Goal: Task Accomplishment & Management: Manage account settings

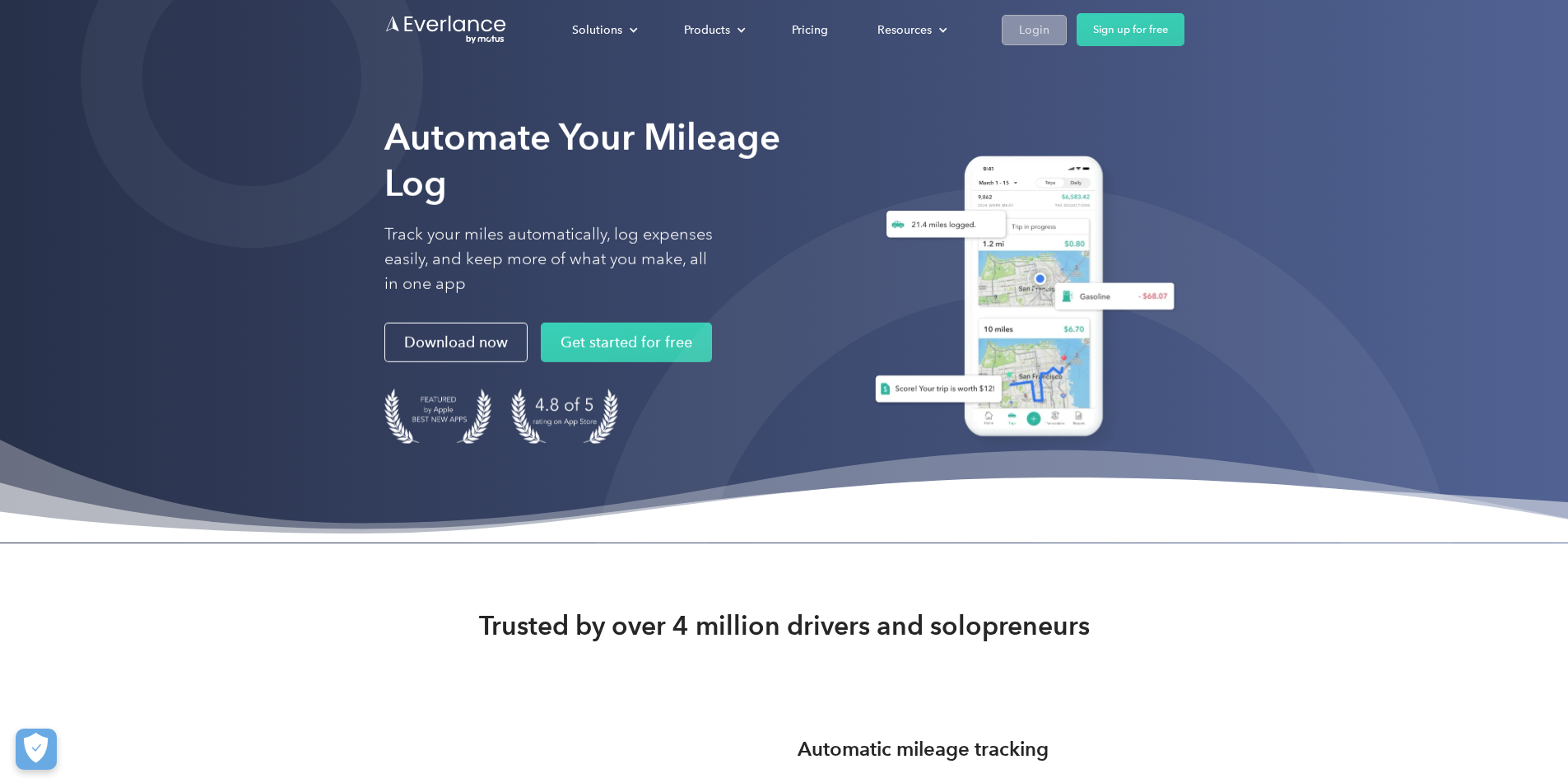
click at [1049, 34] on div "Login" at bounding box center [1034, 30] width 30 height 21
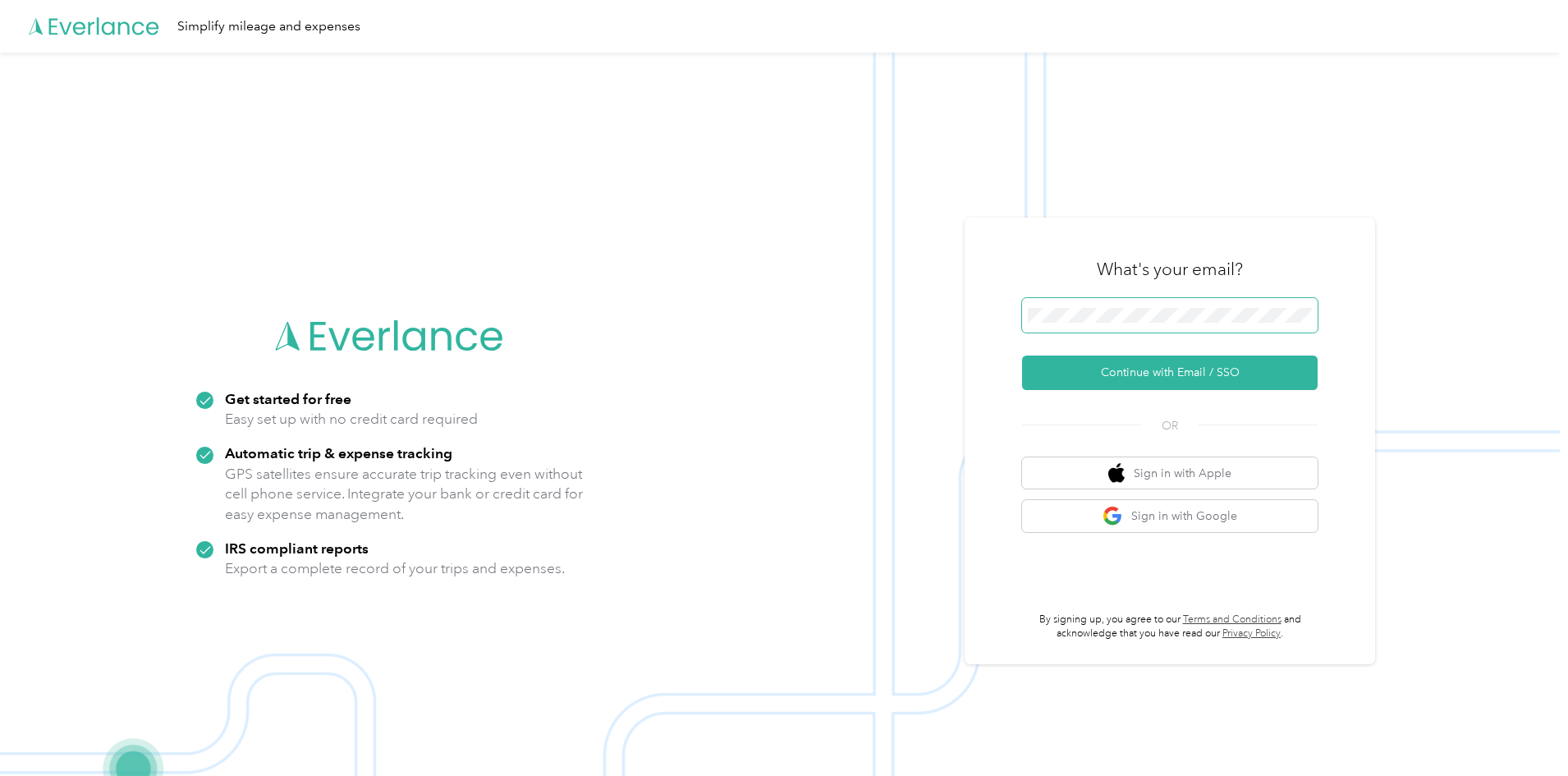
click at [1136, 326] on span at bounding box center [1170, 314] width 296 height 34
click at [1176, 366] on button "Continue with Email / SSO" at bounding box center [1170, 372] width 296 height 34
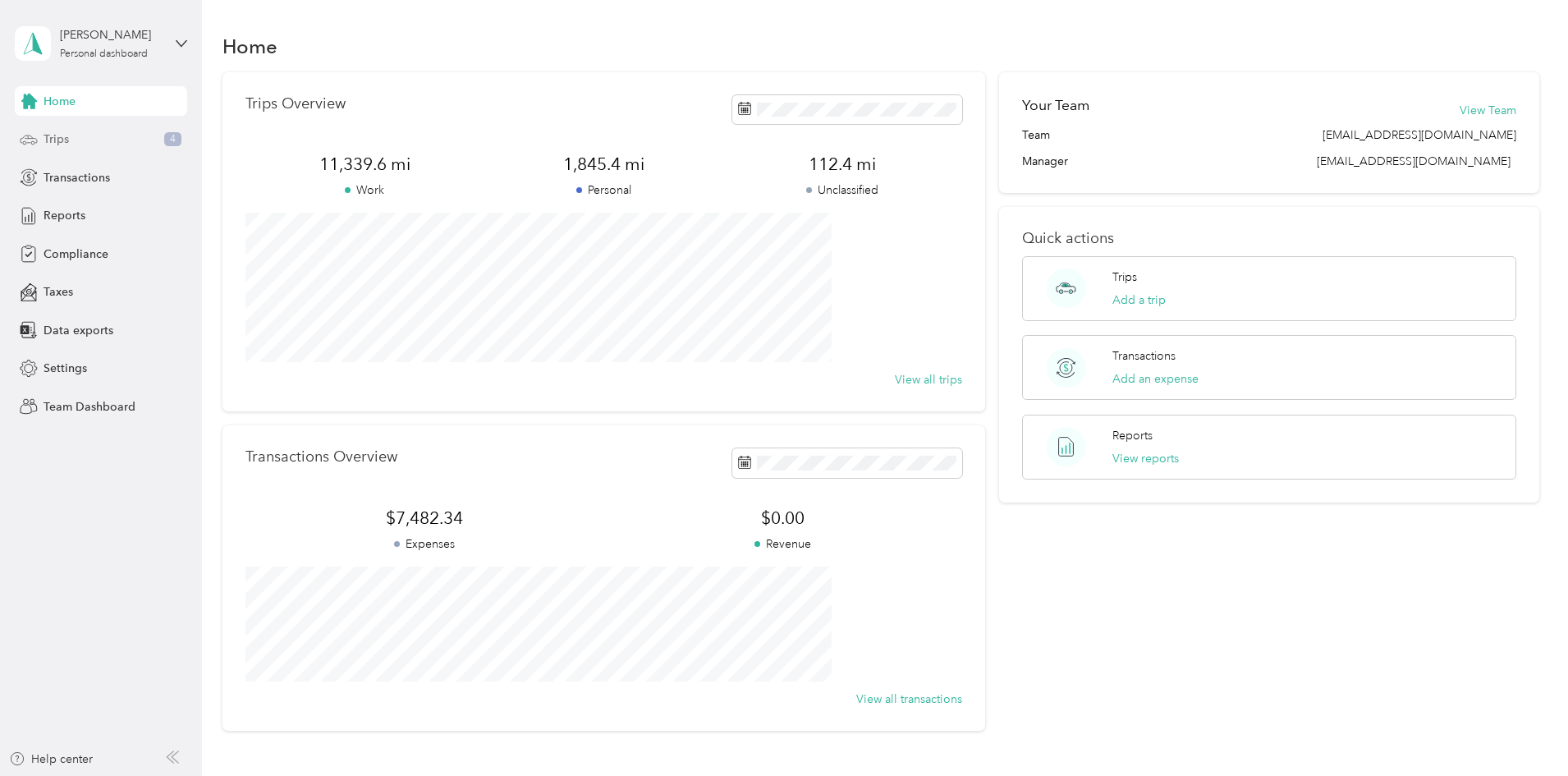
click at [82, 140] on div "Trips 4" at bounding box center [101, 139] width 172 height 29
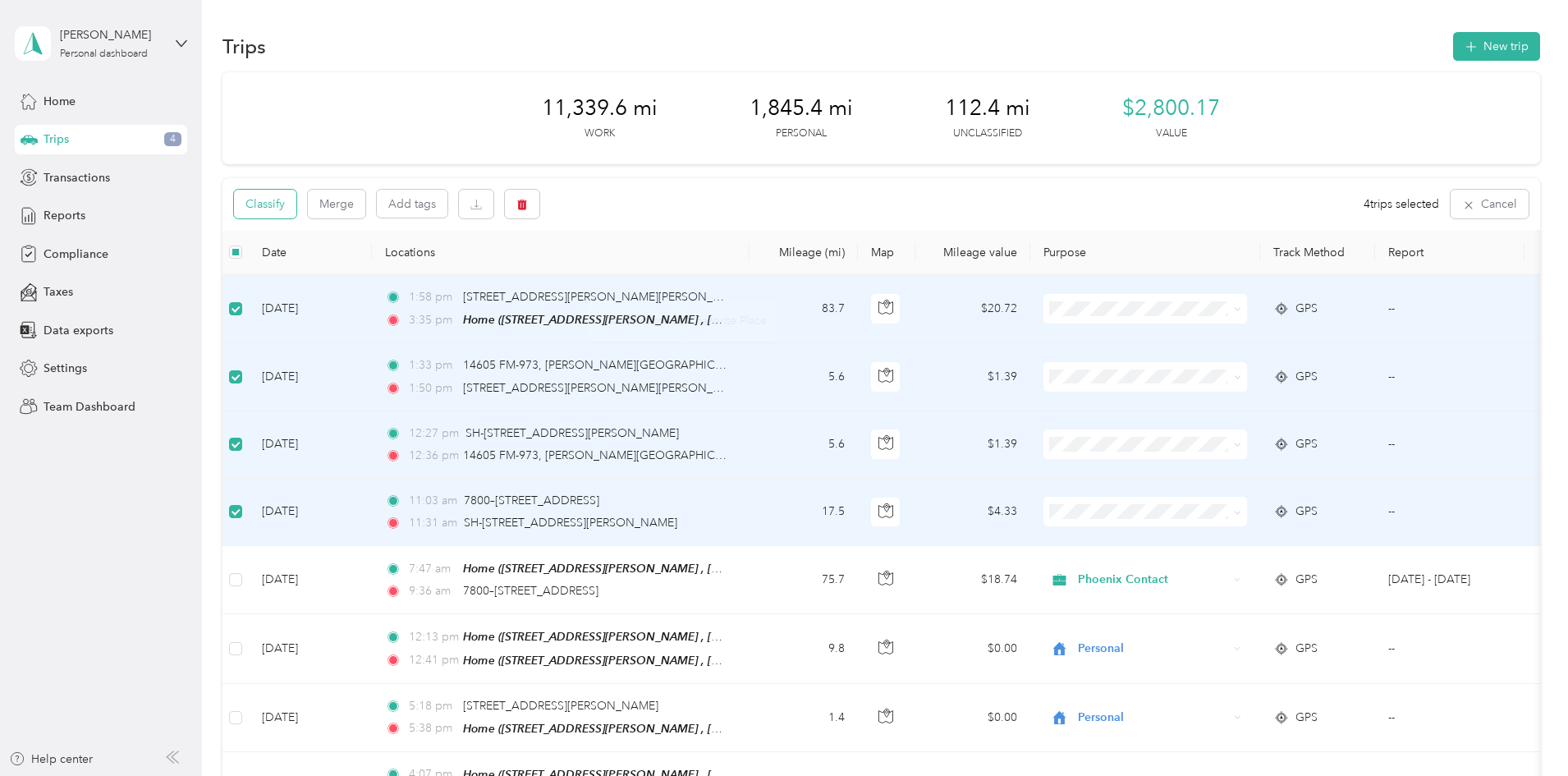
click at [297, 209] on button "Classify" at bounding box center [265, 204] width 63 height 28
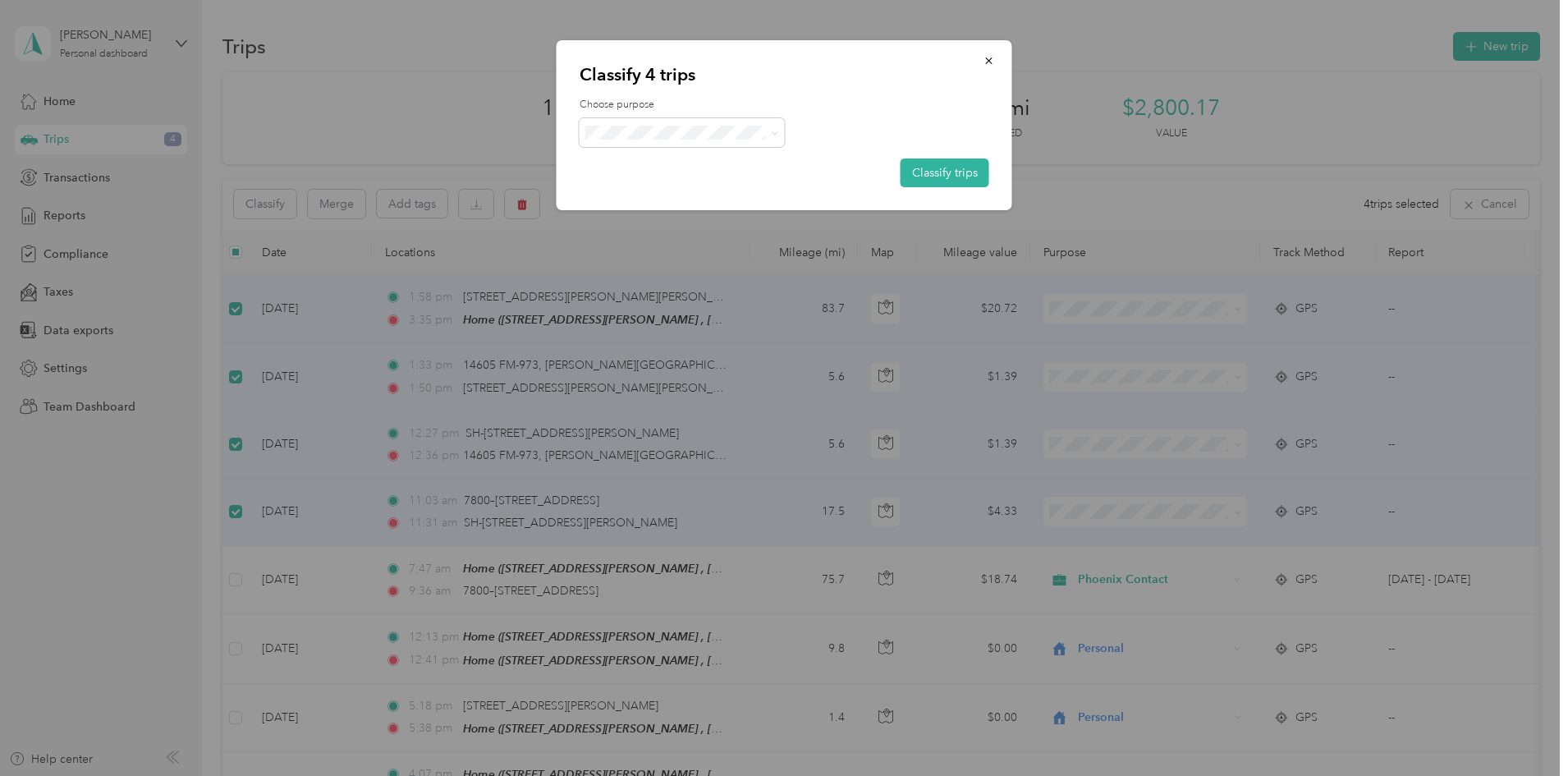
click at [708, 147] on div "Choose purpose Classify trips" at bounding box center [784, 142] width 410 height 89
click at [703, 140] on span at bounding box center [682, 132] width 206 height 28
click at [760, 123] on span at bounding box center [682, 132] width 206 height 28
drag, startPoint x: 787, startPoint y: 135, endPoint x: 778, endPoint y: 136, distance: 9.1
click at [786, 135] on div at bounding box center [784, 132] width 410 height 28
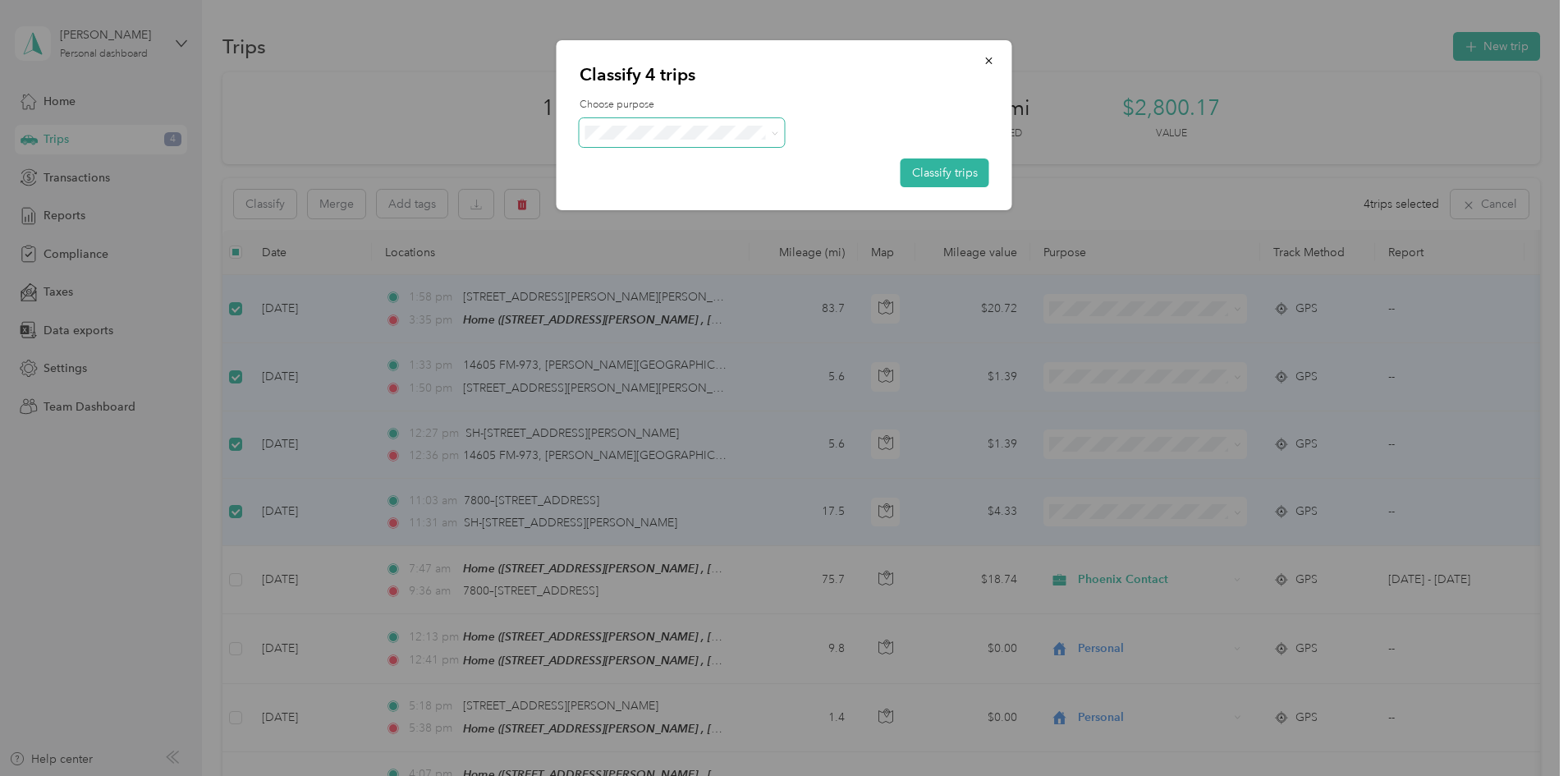
click at [778, 136] on span at bounding box center [682, 132] width 206 height 28
click at [773, 134] on icon at bounding box center [774, 133] width 8 height 8
click at [659, 163] on span "Phoenix Contact" at bounding box center [695, 163] width 153 height 18
click at [938, 171] on button "Classify trips" at bounding box center [944, 173] width 89 height 28
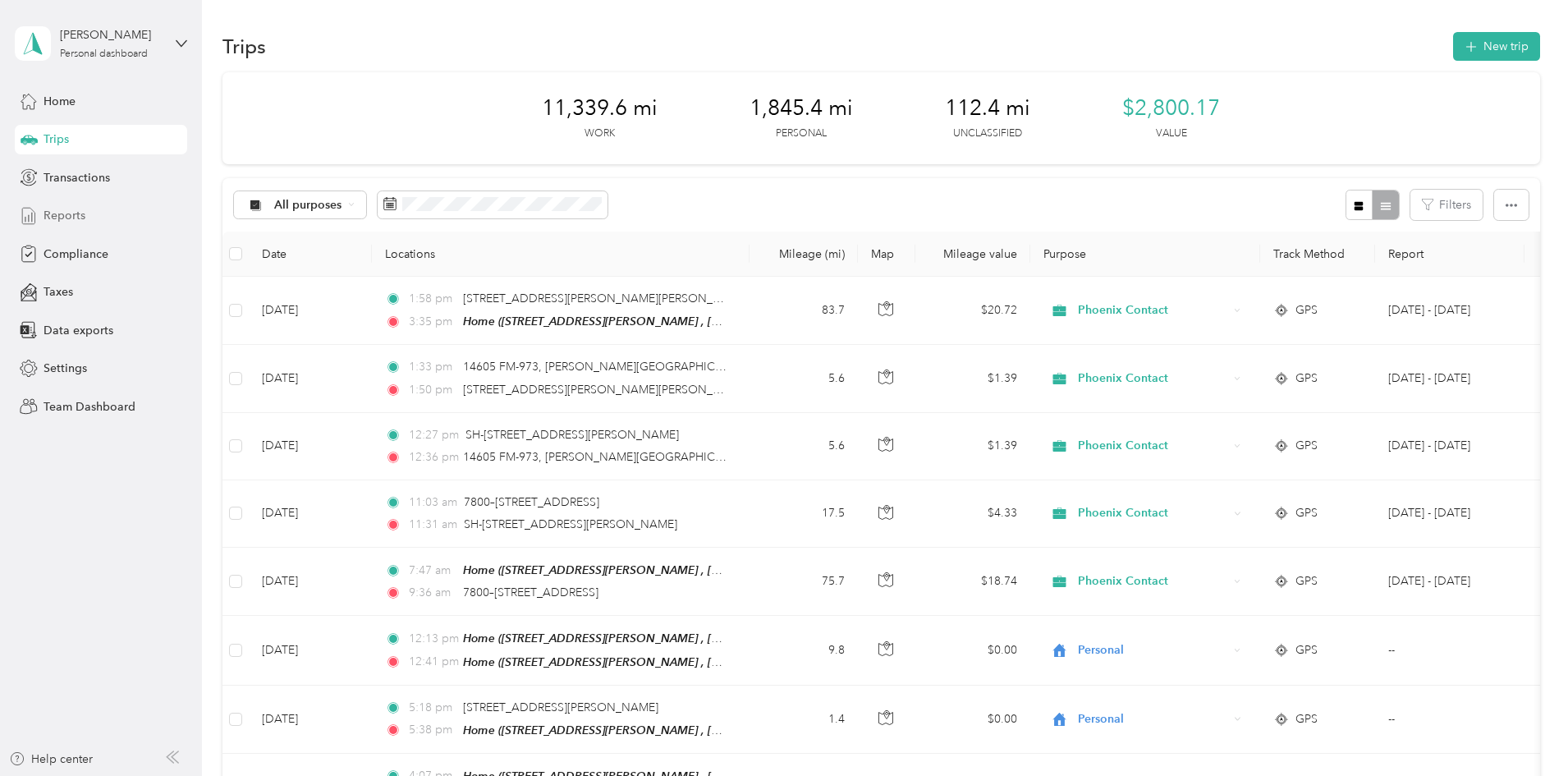
click at [54, 210] on span "Reports" at bounding box center [64, 215] width 42 height 18
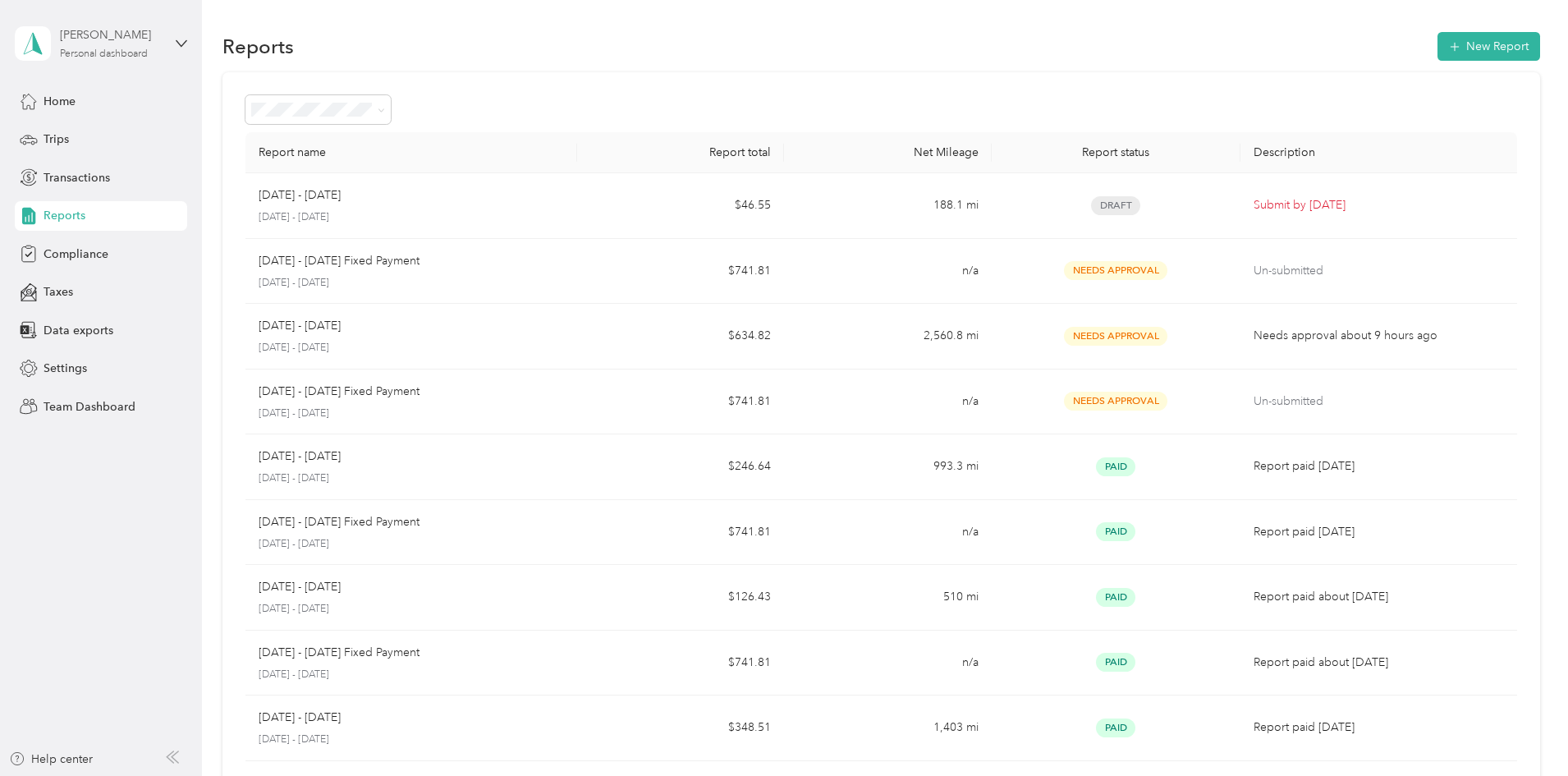
click at [83, 47] on div "Jordan A Machac Personal dashboard" at bounding box center [111, 42] width 103 height 33
click at [93, 140] on div "Team dashboard" at bounding box center [73, 135] width 88 height 18
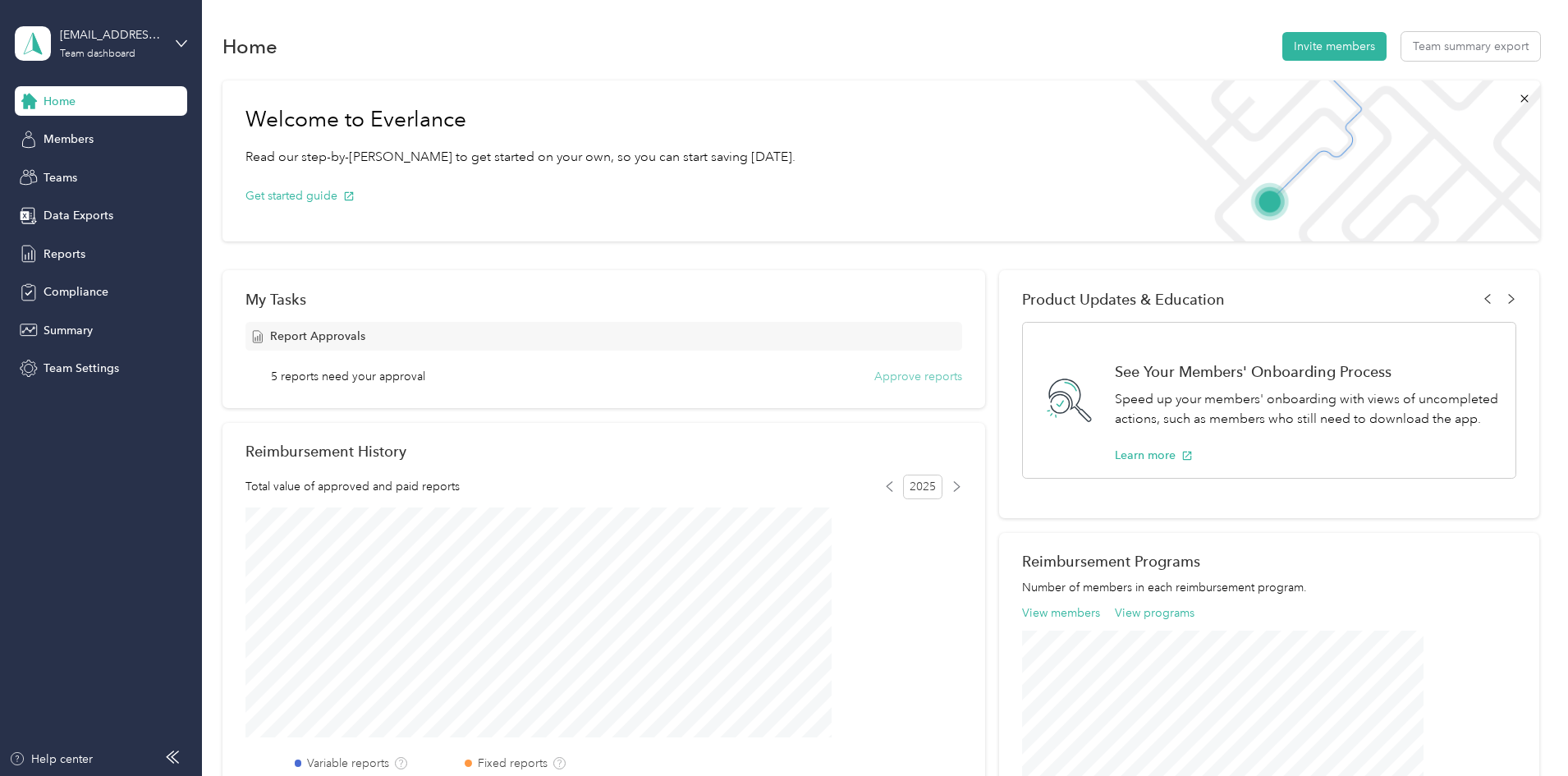
click at [893, 372] on button "Approve reports" at bounding box center [918, 376] width 88 height 18
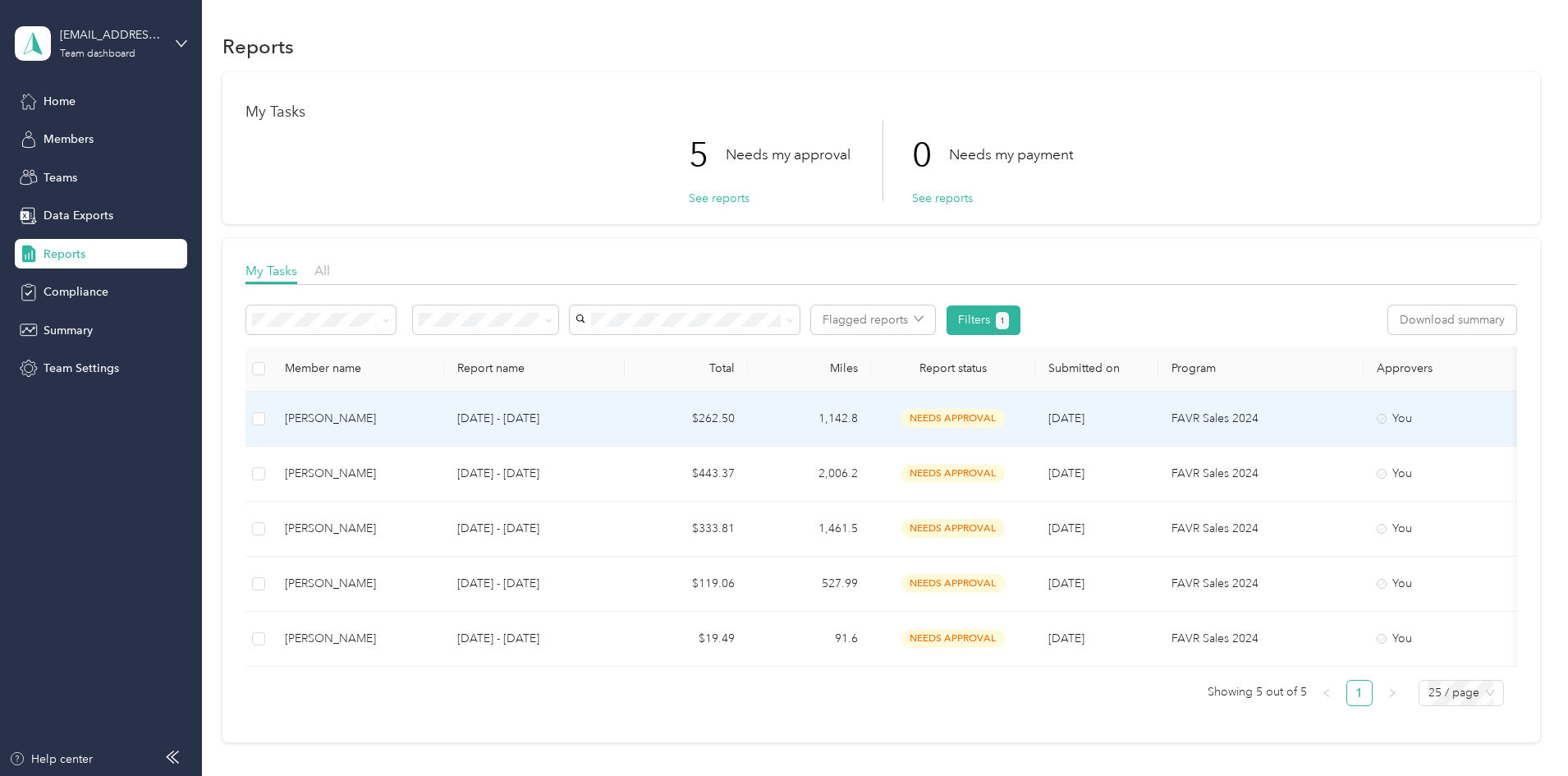
click at [624, 417] on td "Aug 1 - 31, 2025" at bounding box center [534, 419] width 181 height 55
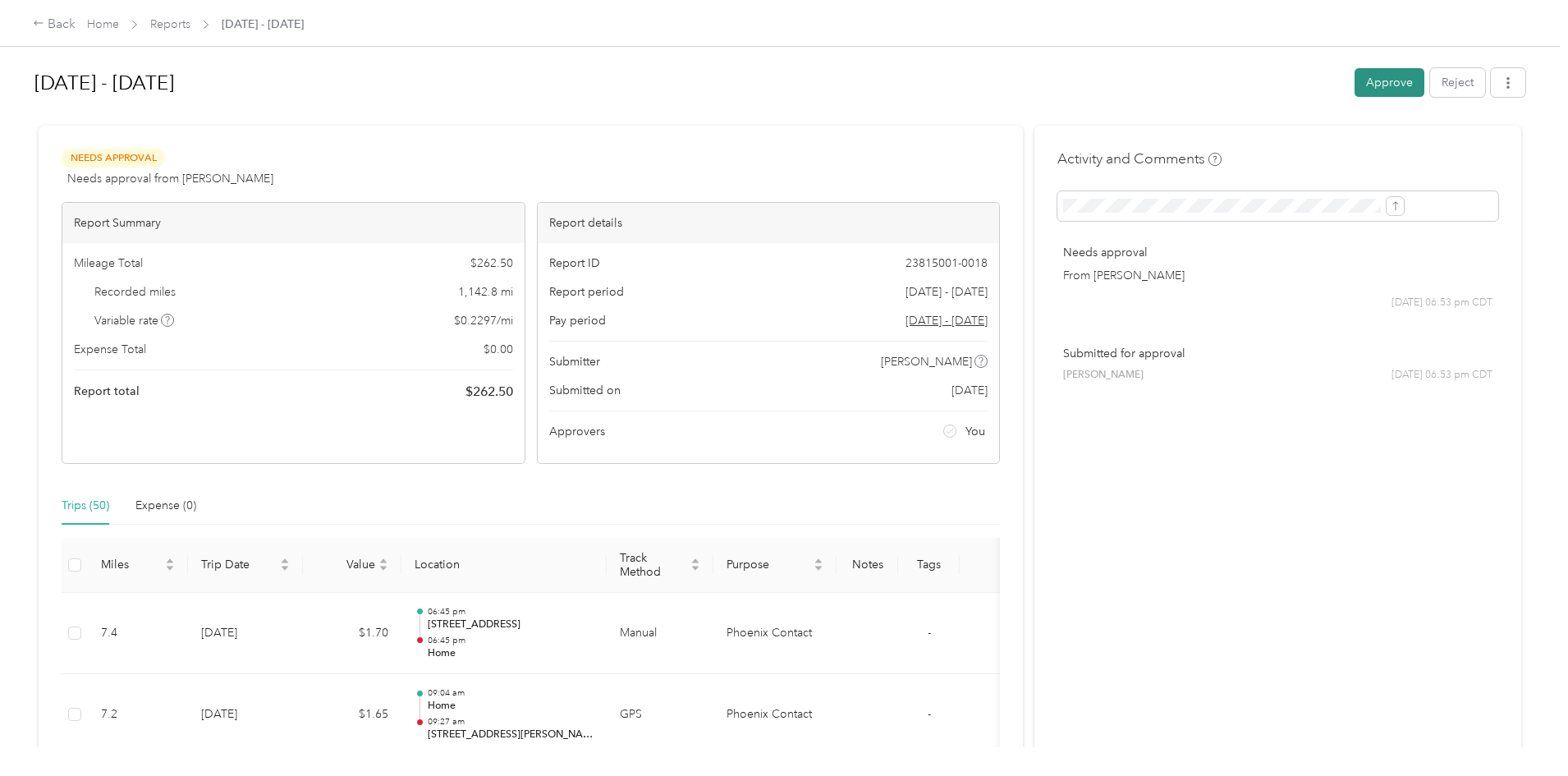
click at [1354, 83] on button "Approve" at bounding box center [1388, 83] width 69 height 28
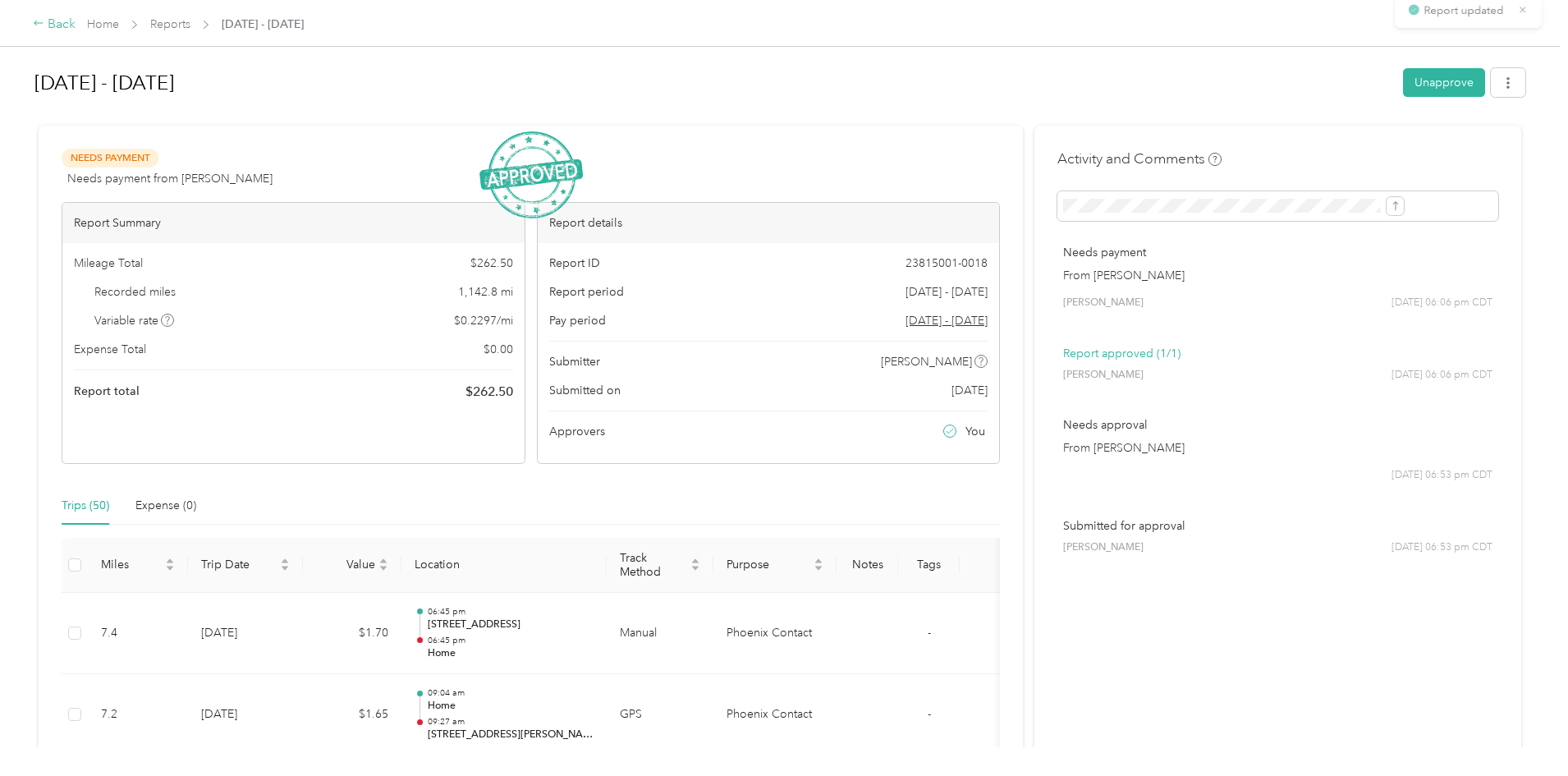
click at [75, 27] on div "Back" at bounding box center [53, 25] width 43 height 20
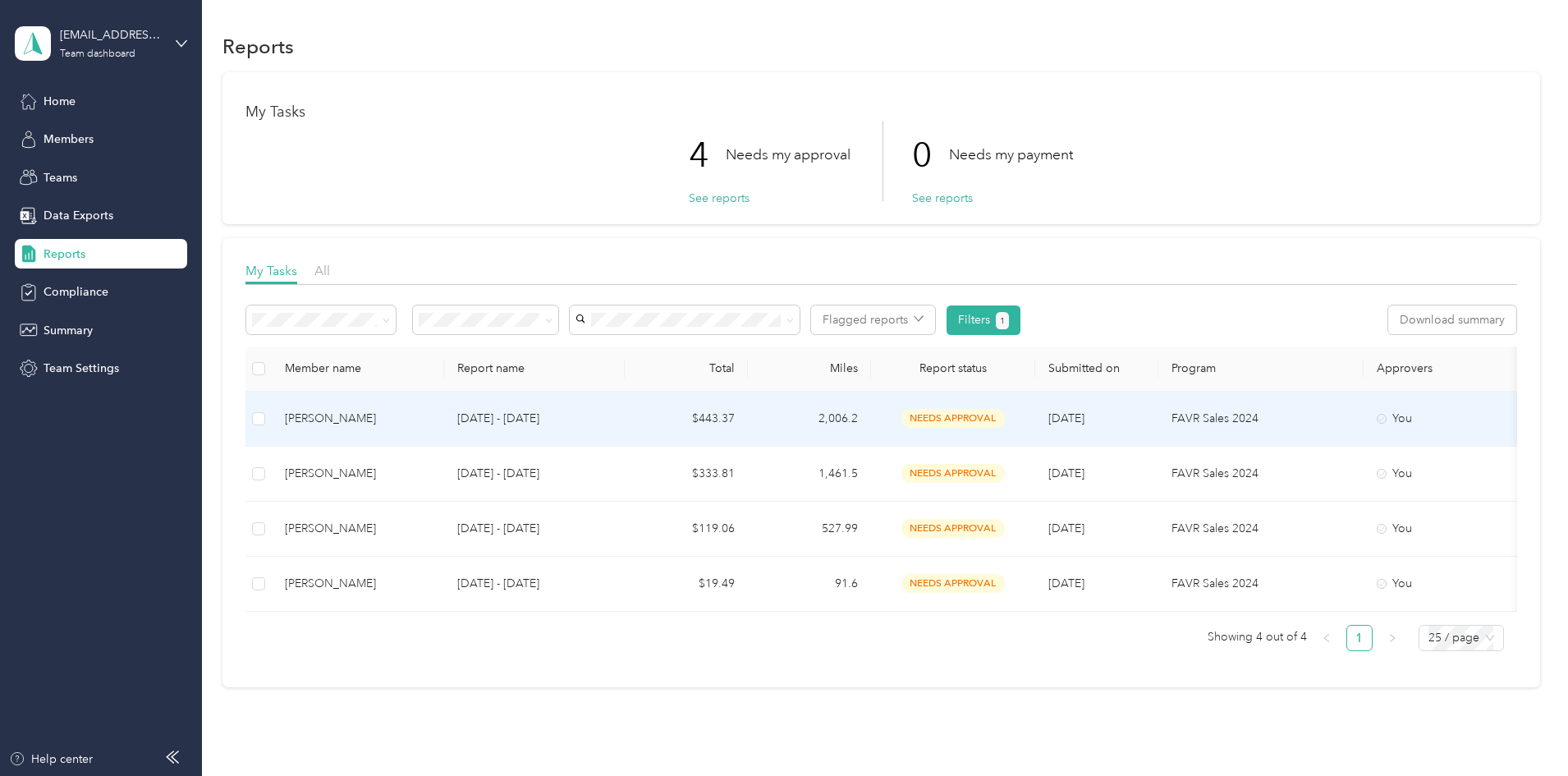
click at [624, 426] on td "Aug 1 - 31, 2025" at bounding box center [534, 419] width 181 height 55
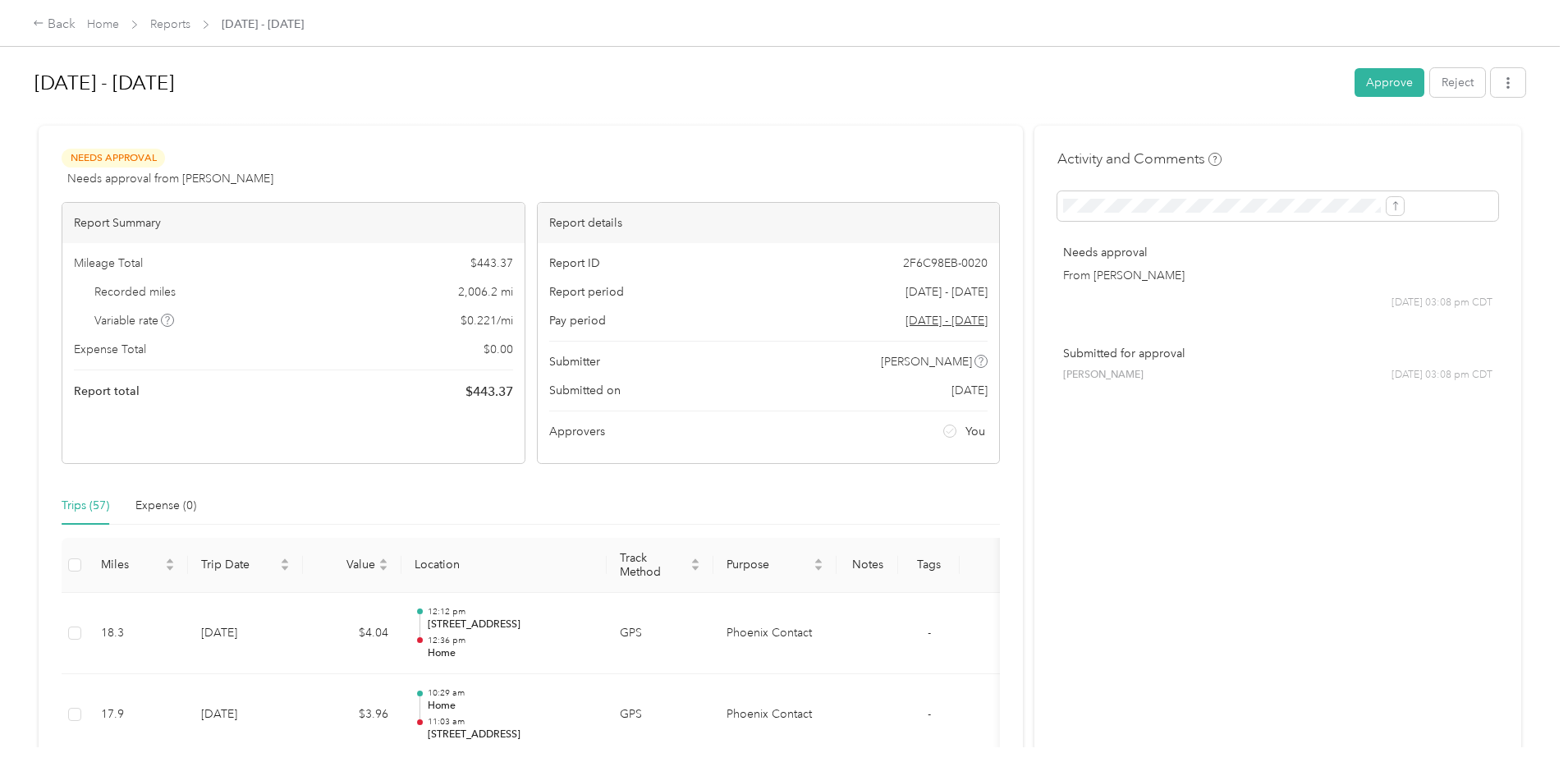
click at [1236, 65] on div "Aug 1 - 31, 2025 Approve Reject" at bounding box center [779, 86] width 1490 height 48
click at [1354, 91] on button "Approve" at bounding box center [1388, 83] width 69 height 28
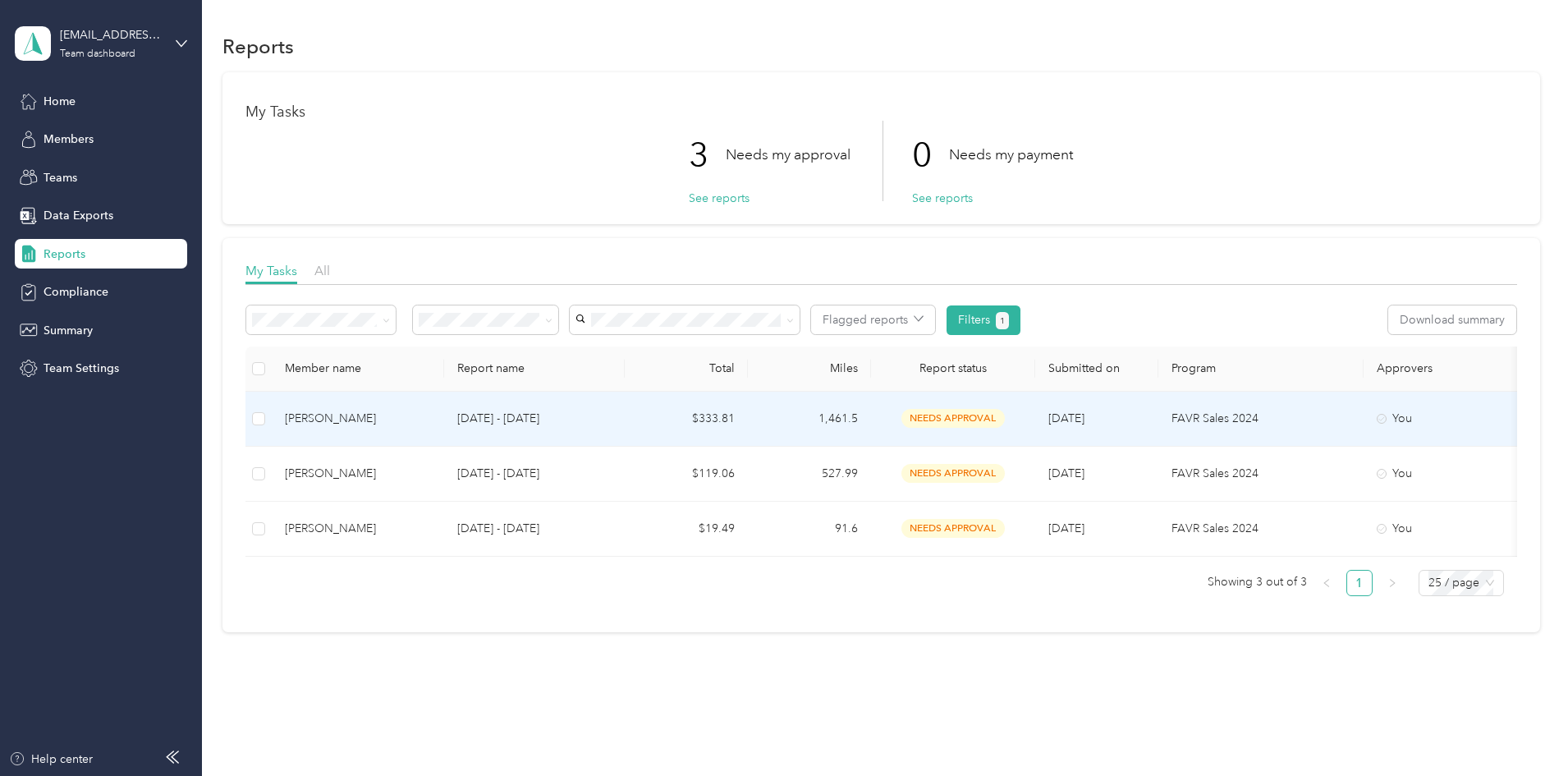
click at [612, 426] on p "Aug 1 - 31, 2025" at bounding box center [534, 419] width 155 height 18
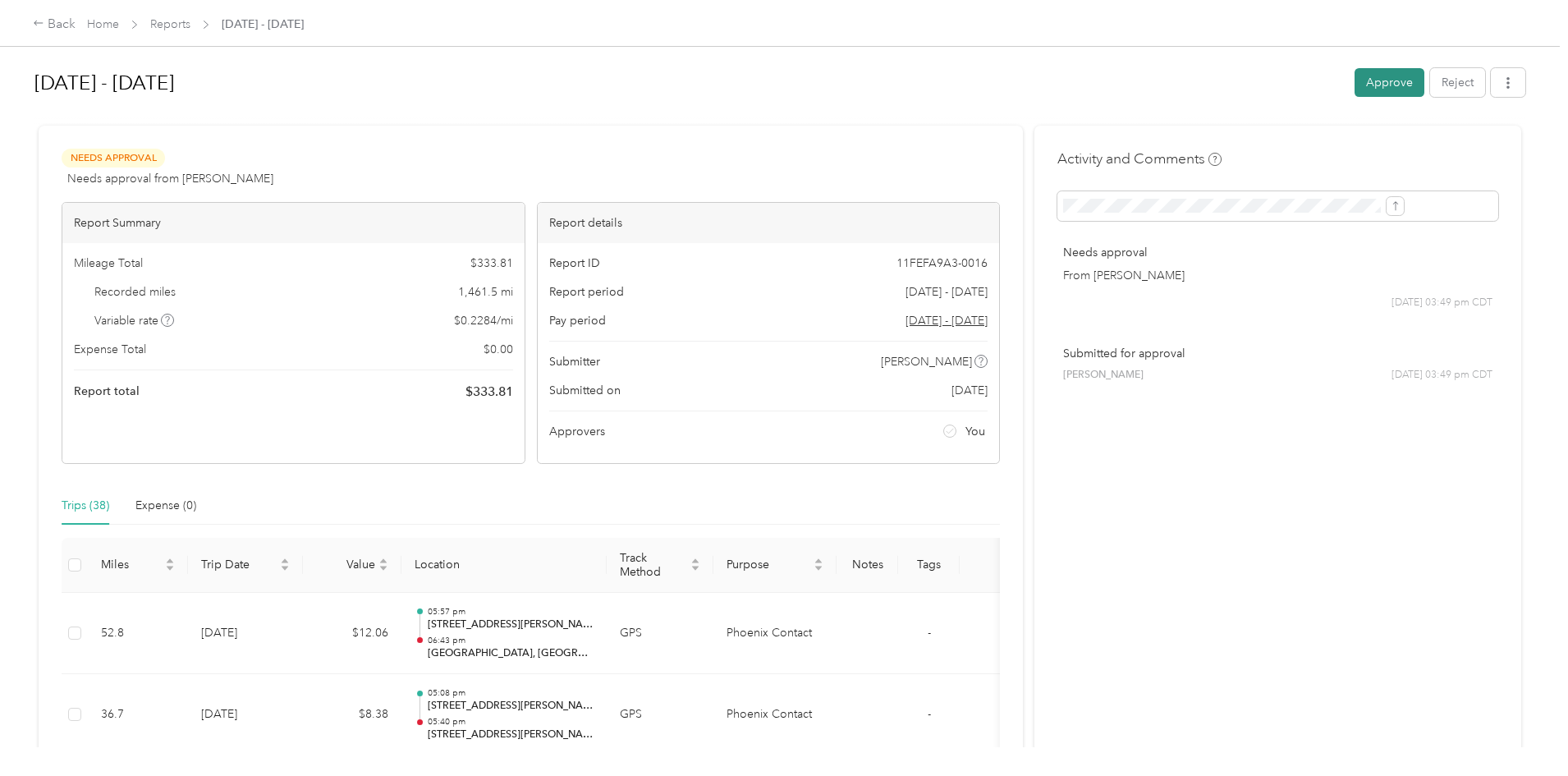
click at [1354, 78] on button "Approve" at bounding box center [1388, 83] width 69 height 28
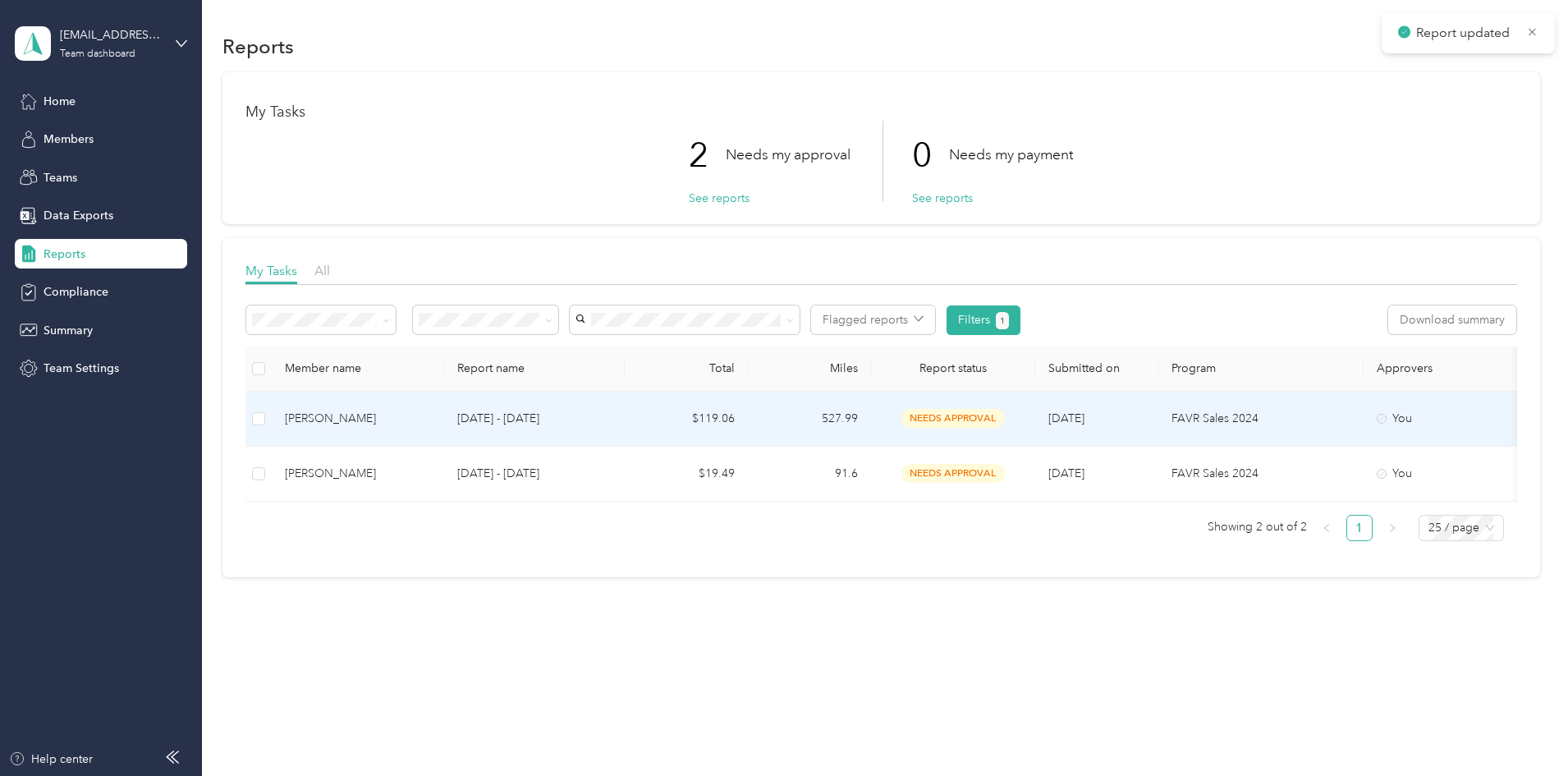
click at [431, 419] on div "ERIC Ryan GAINES" at bounding box center [358, 419] width 146 height 18
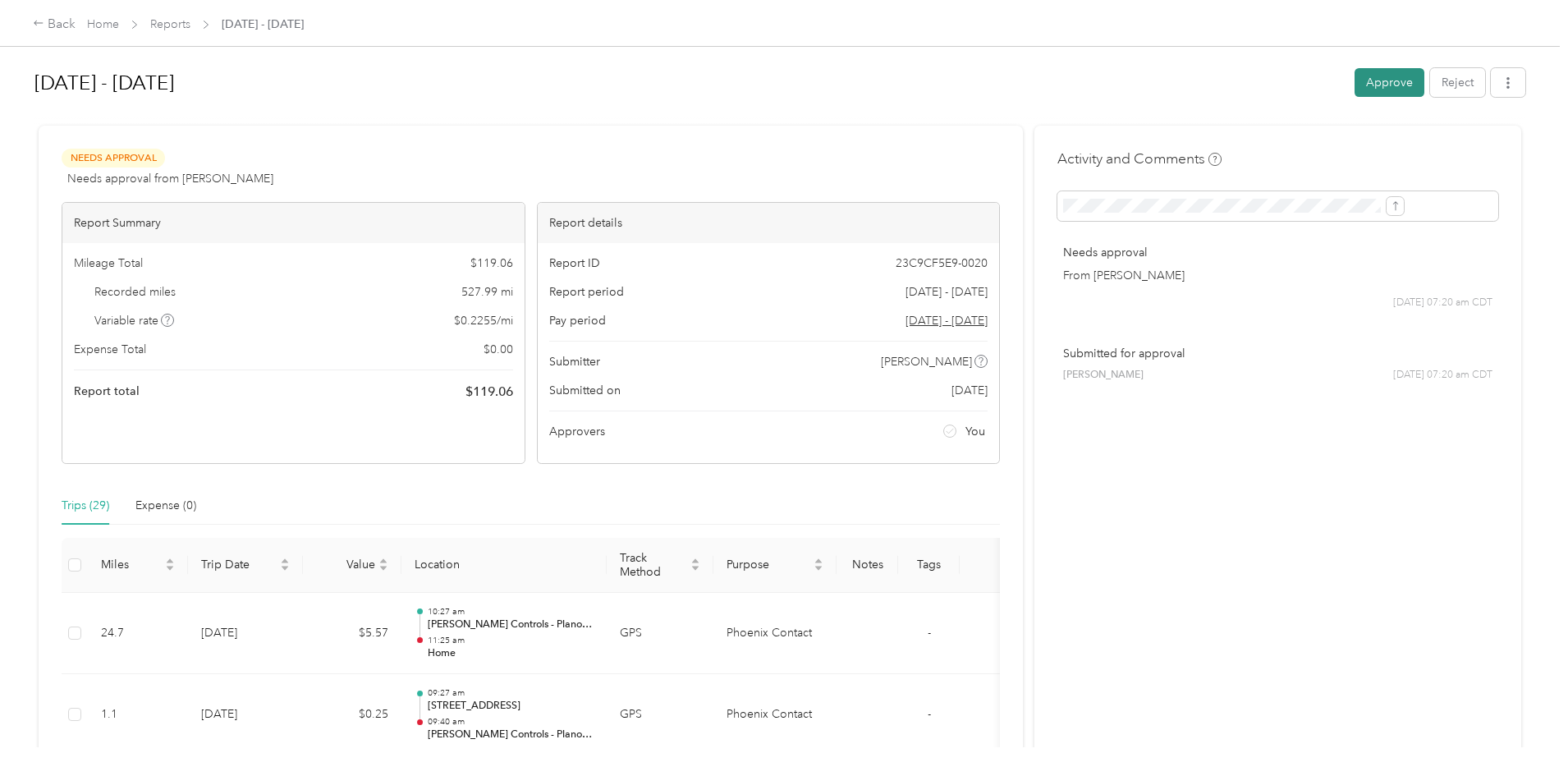
click at [1354, 89] on button "Approve" at bounding box center [1388, 83] width 69 height 28
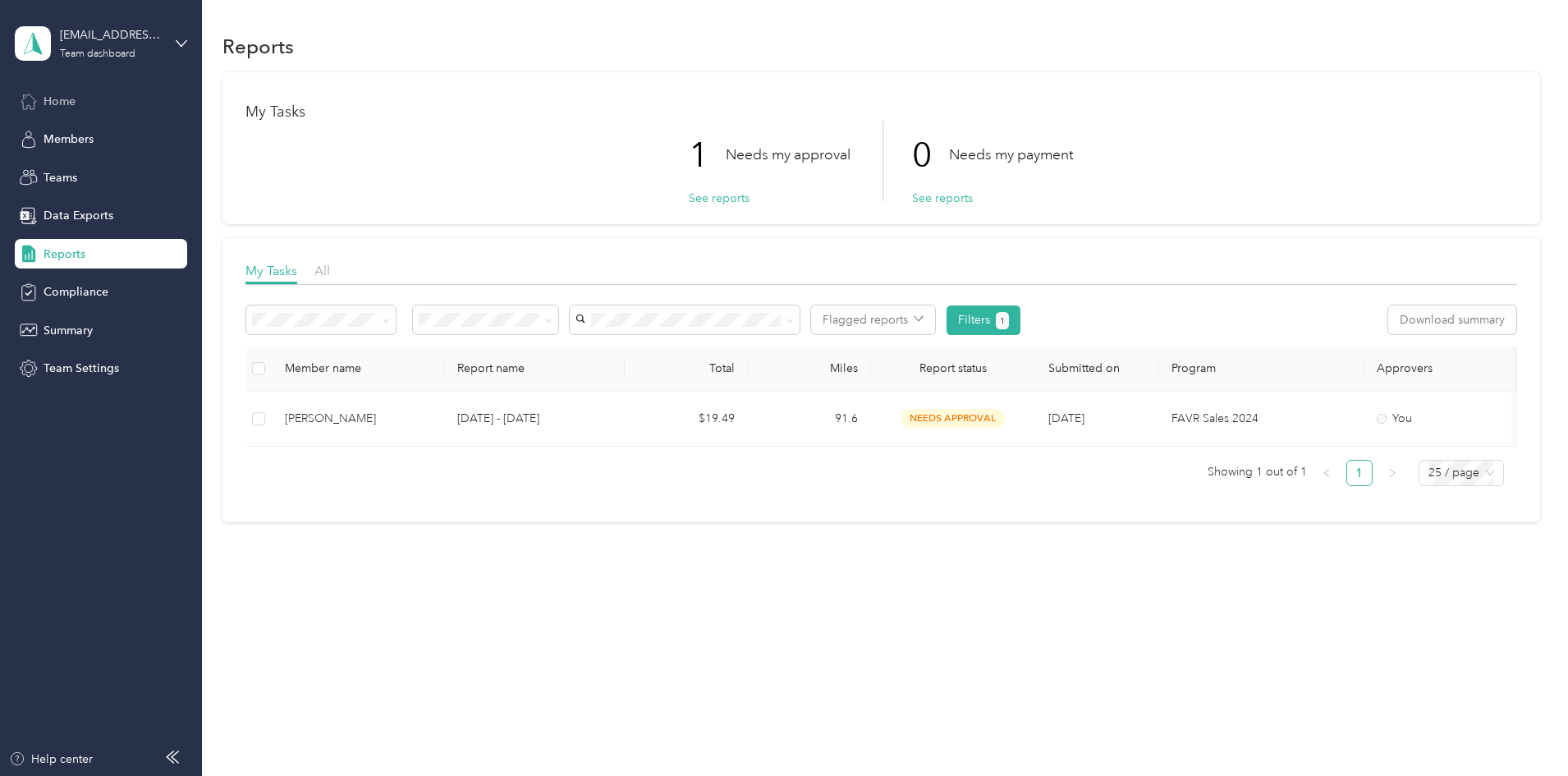
click at [58, 105] on span "Home" at bounding box center [59, 101] width 32 height 18
